Goal: Navigation & Orientation: Go to known website

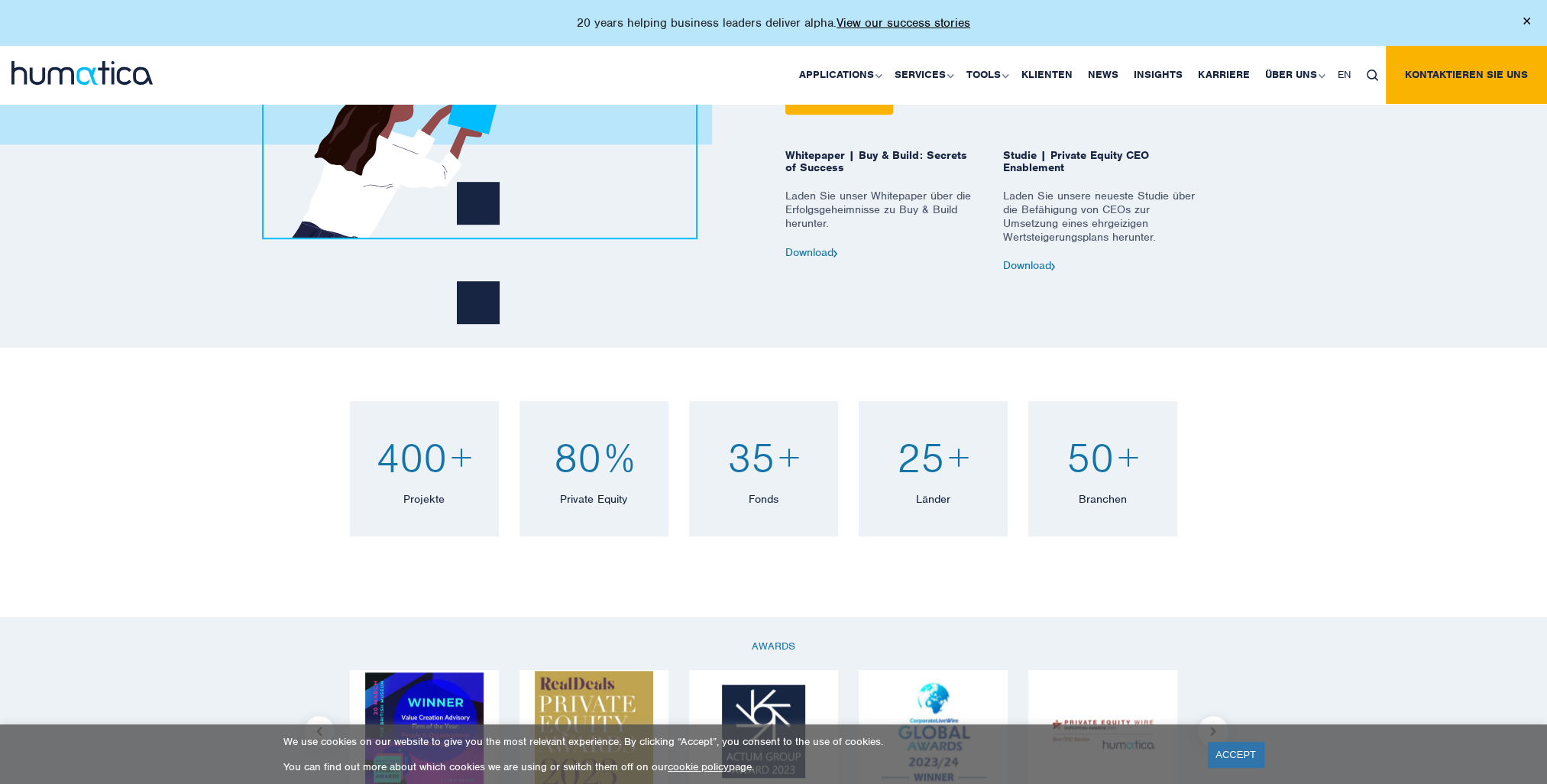
scroll to position [1299, 0]
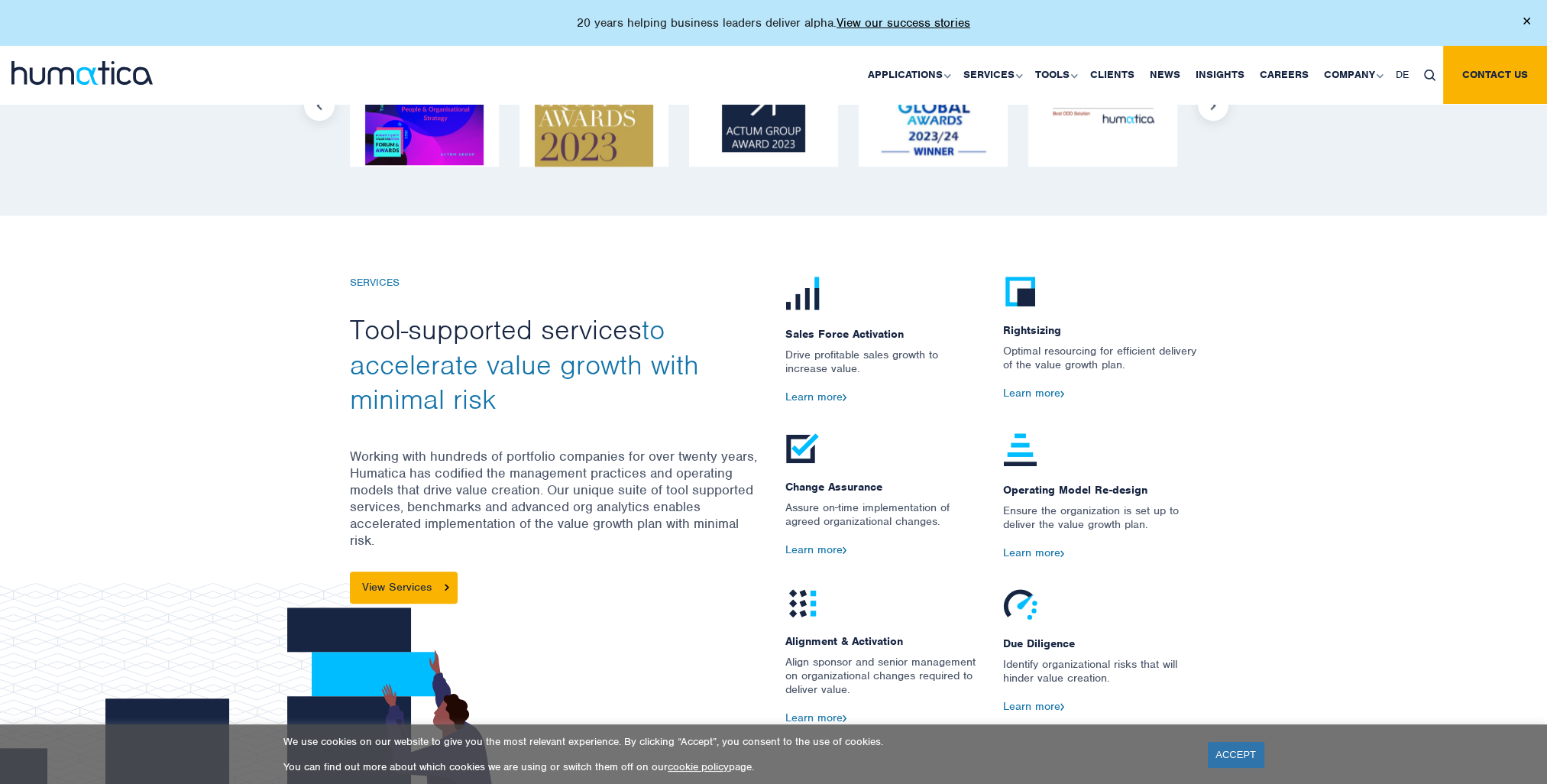
scroll to position [1834, 0]
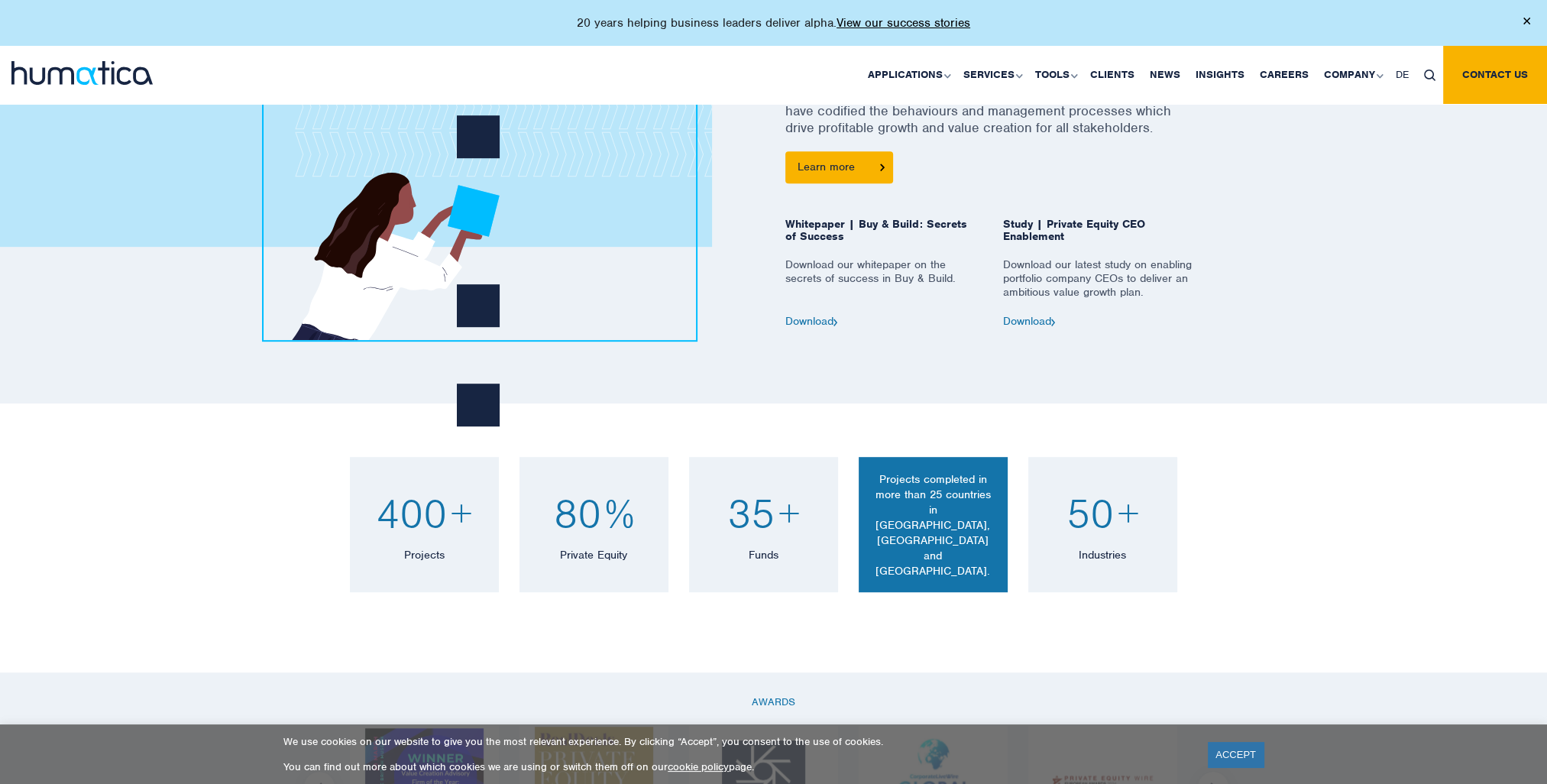
scroll to position [611, 0]
